Goal: Find specific page/section: Find specific page/section

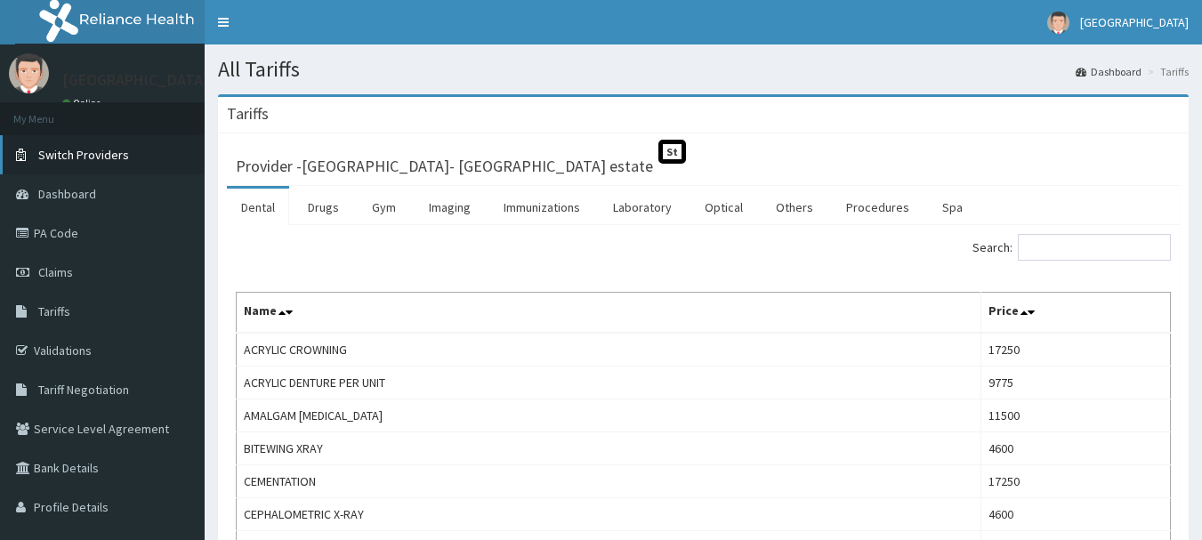
click at [84, 154] on span "Switch Providers" at bounding box center [83, 155] width 91 height 16
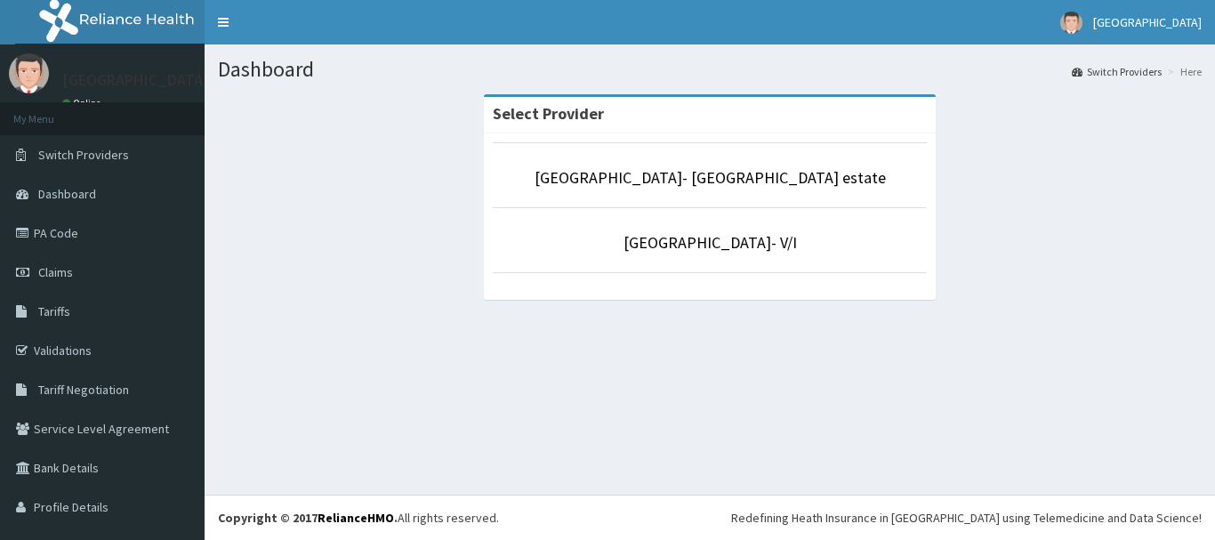
click at [632, 231] on li "[GEOGRAPHIC_DATA]- V/I" at bounding box center [710, 240] width 434 height 66
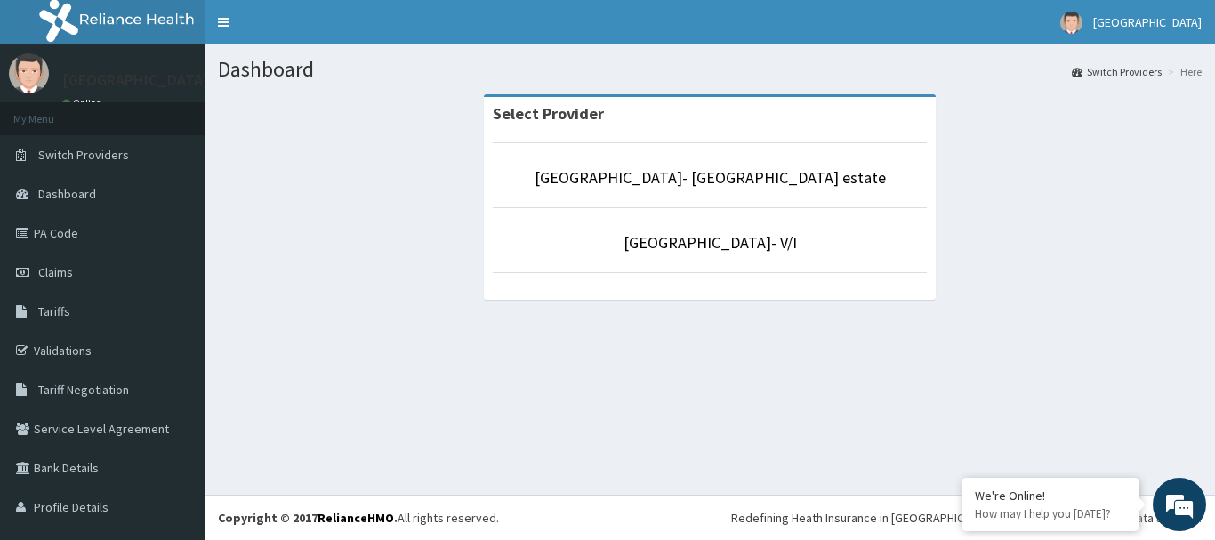
click at [832, 259] on li "[GEOGRAPHIC_DATA]- V/I" at bounding box center [710, 240] width 434 height 66
drag, startPoint x: 833, startPoint y: 258, endPoint x: 821, endPoint y: 244, distance: 18.9
click at [822, 245] on li "[GEOGRAPHIC_DATA]- V/I" at bounding box center [710, 240] width 434 height 66
click at [821, 244] on p "[GEOGRAPHIC_DATA]- V/I" at bounding box center [710, 242] width 434 height 23
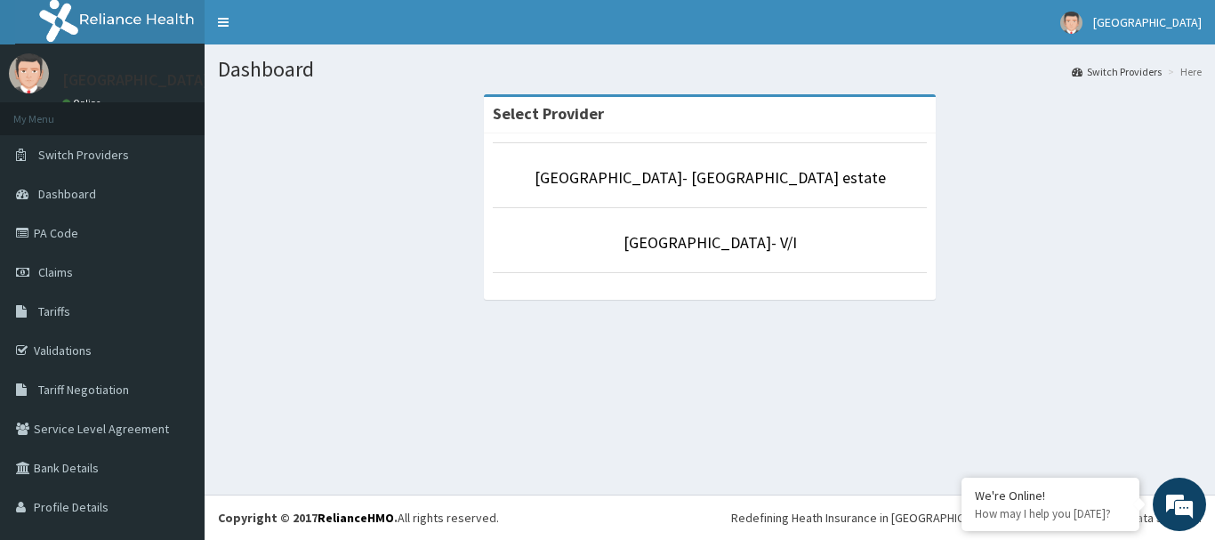
click at [821, 244] on p "[GEOGRAPHIC_DATA]- V/I" at bounding box center [710, 242] width 434 height 23
click at [843, 264] on li "[GEOGRAPHIC_DATA]- V/I" at bounding box center [710, 240] width 434 height 66
click at [847, 258] on li "[GEOGRAPHIC_DATA]- V/I" at bounding box center [710, 240] width 434 height 66
click at [848, 256] on li "[GEOGRAPHIC_DATA]- V/I" at bounding box center [710, 240] width 434 height 66
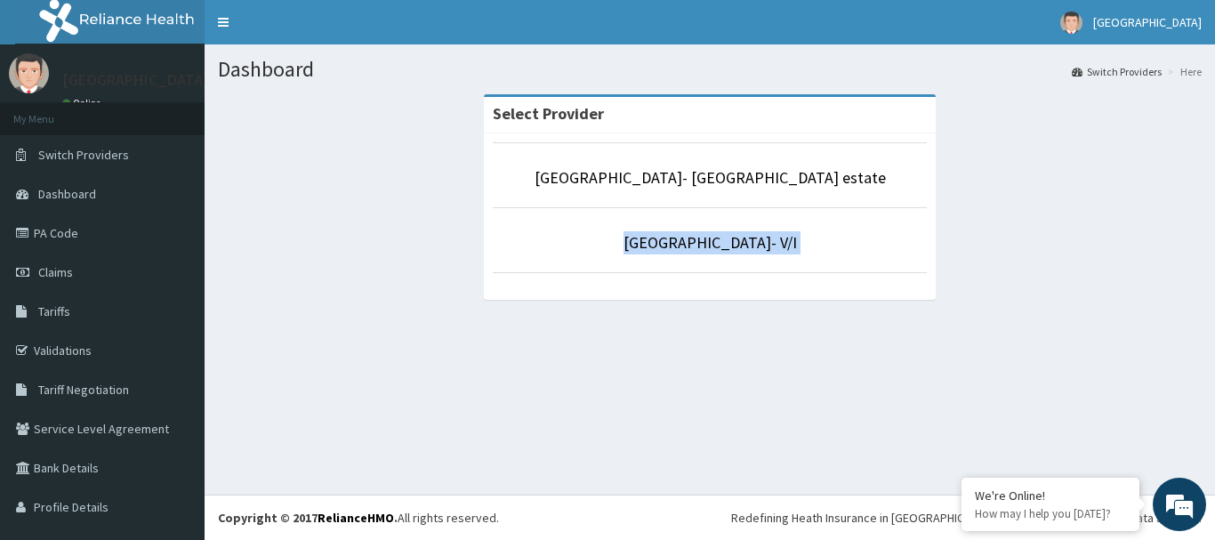
click at [848, 256] on li "[GEOGRAPHIC_DATA]- V/I" at bounding box center [710, 240] width 434 height 66
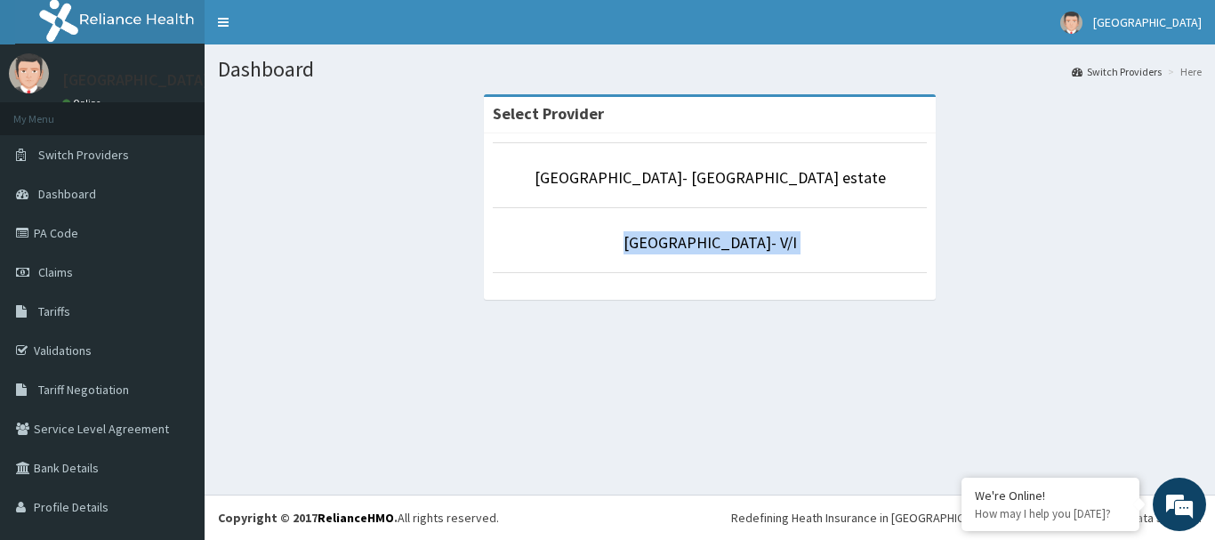
drag, startPoint x: 848, startPoint y: 256, endPoint x: 822, endPoint y: 253, distance: 26.0
click at [847, 256] on li "[GEOGRAPHIC_DATA]- V/I" at bounding box center [710, 240] width 434 height 66
click at [744, 243] on link "[GEOGRAPHIC_DATA]- V/I" at bounding box center [710, 242] width 173 height 20
click at [744, 240] on link "[GEOGRAPHIC_DATA]- V/I" at bounding box center [710, 242] width 173 height 20
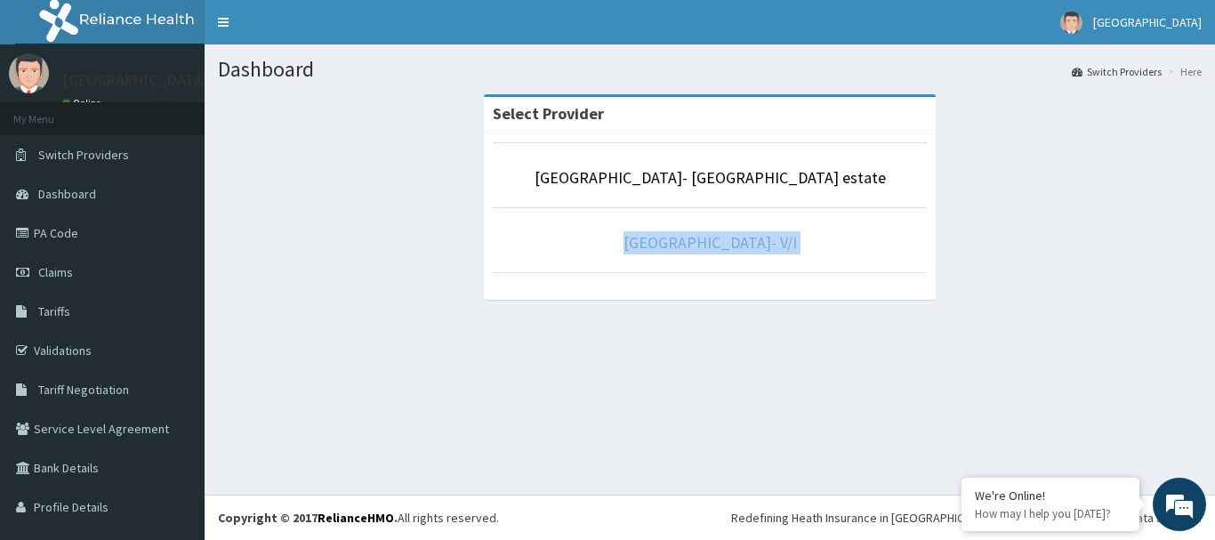
click at [744, 240] on link "[GEOGRAPHIC_DATA]- V/I" at bounding box center [710, 242] width 173 height 20
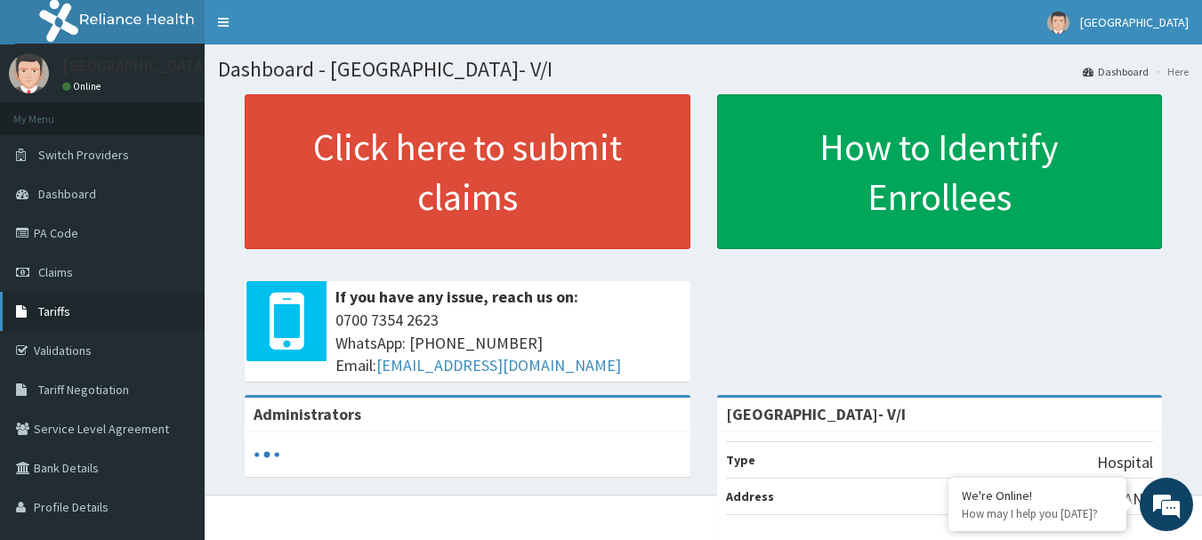
click at [81, 313] on link "Tariffs" at bounding box center [102, 311] width 205 height 39
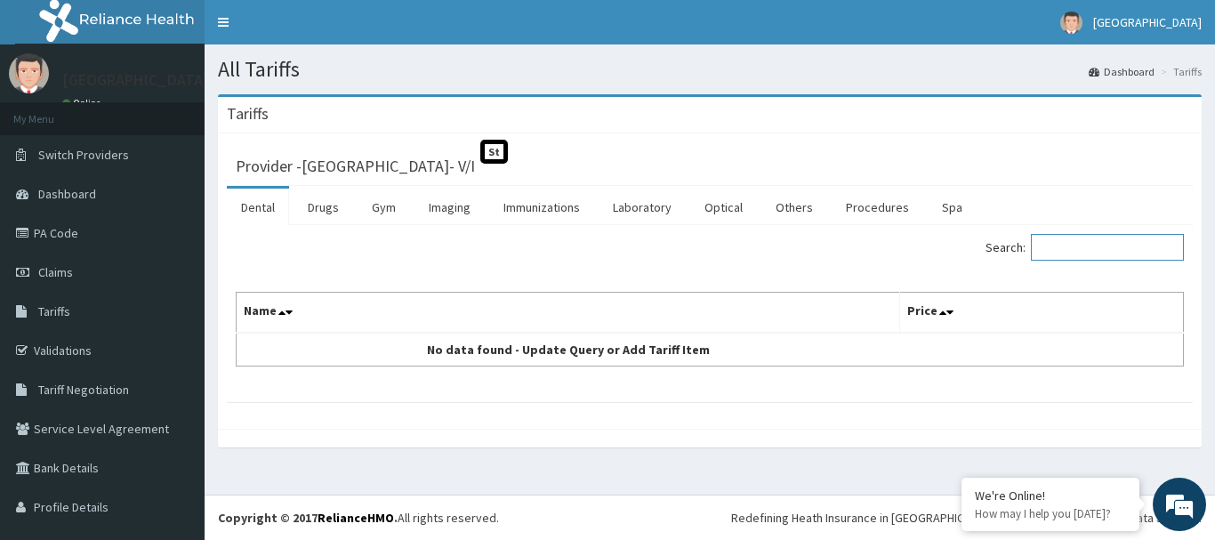
click at [1051, 246] on input "Search:" at bounding box center [1107, 247] width 153 height 27
type input "buso"
click at [315, 201] on link "Drugs" at bounding box center [324, 207] width 60 height 37
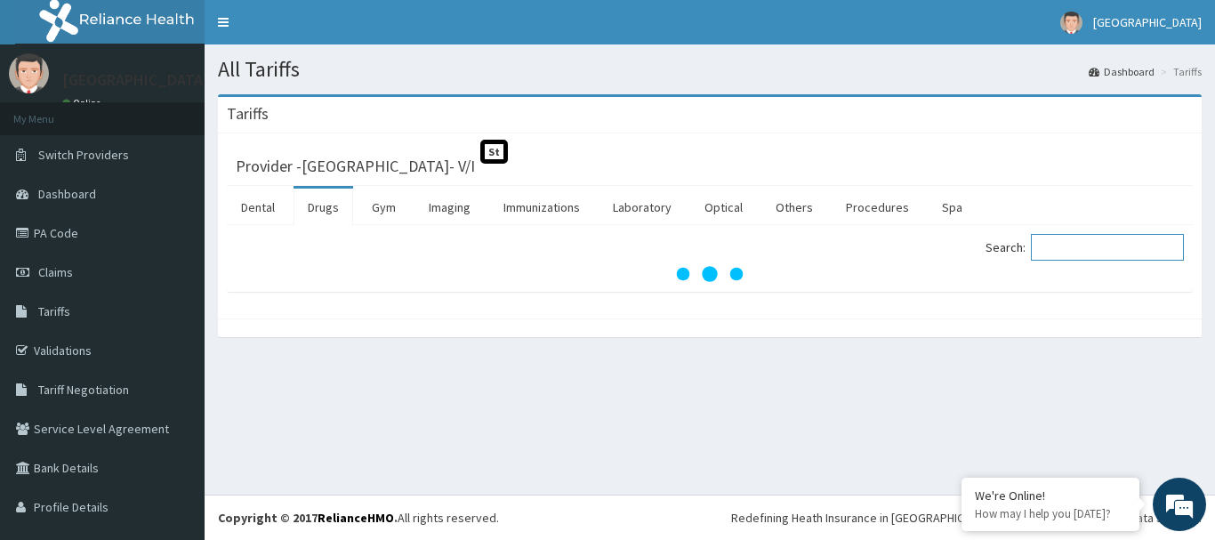
click at [1052, 246] on input "Search:" at bounding box center [1107, 247] width 153 height 27
type input "busco"
click at [338, 218] on link "Drugs" at bounding box center [324, 207] width 60 height 37
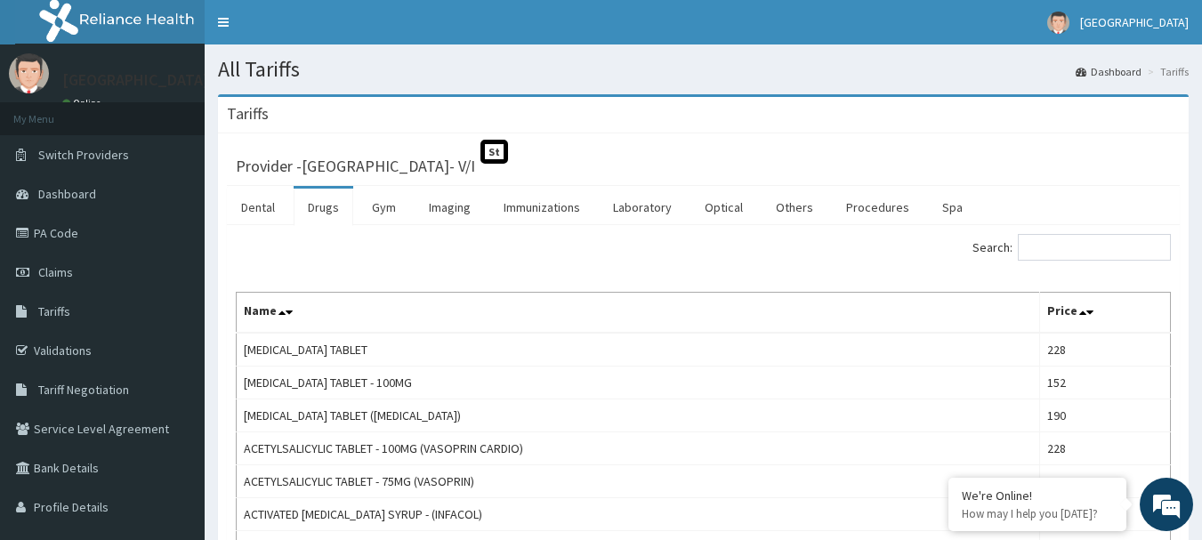
click at [1082, 264] on div "Search:" at bounding box center [944, 249] width 455 height 31
click at [1093, 246] on input "Search:" at bounding box center [1094, 247] width 153 height 27
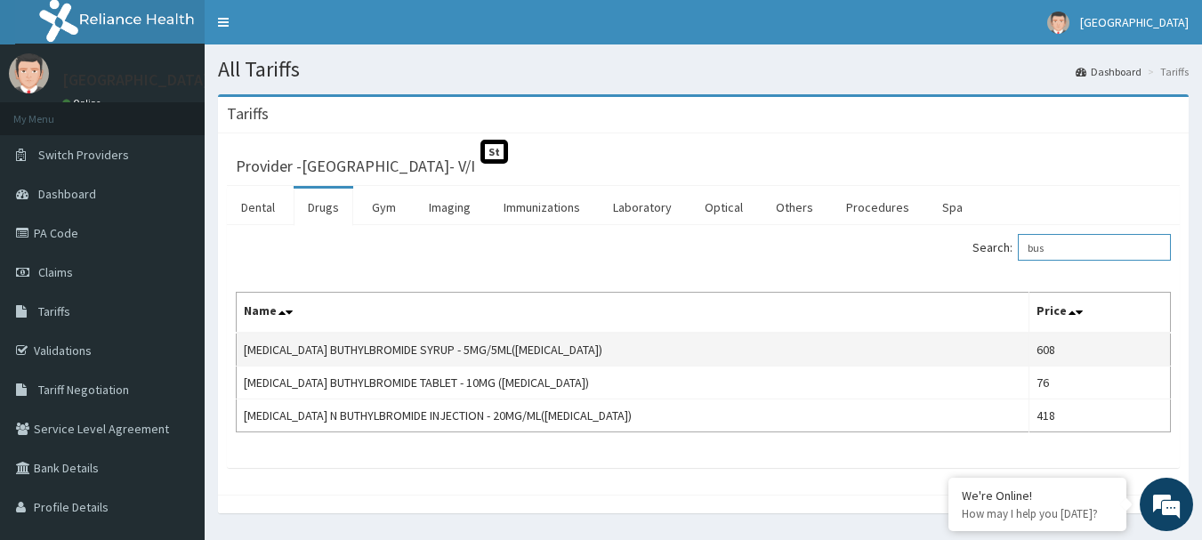
type input "bus\"
